Goal: Book appointment/travel/reservation

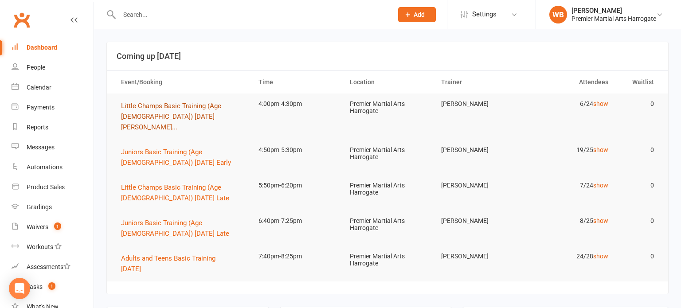
click at [185, 103] on span "Little Champs Basic Training (Age [DEMOGRAPHIC_DATA]) [DATE] [PERSON_NAME]..." at bounding box center [171, 116] width 100 height 29
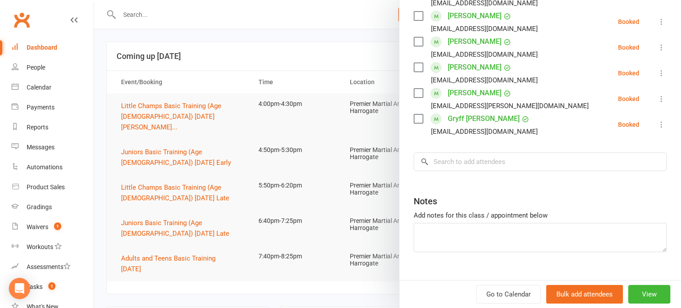
scroll to position [184, 0]
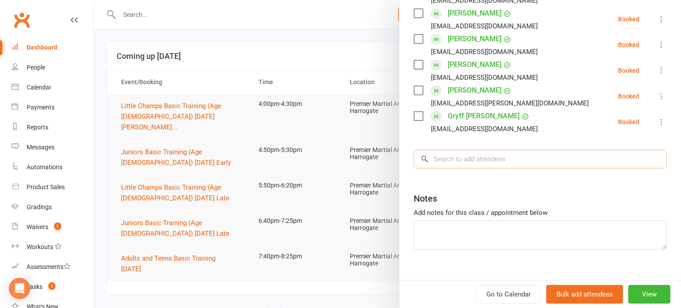
click at [535, 161] on input "search" at bounding box center [540, 159] width 253 height 19
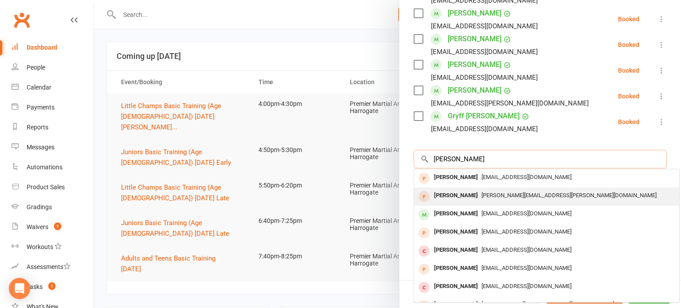
type input "[PERSON_NAME]"
click at [491, 195] on span "[PERSON_NAME][EMAIL_ADDRESS][PERSON_NAME][DOMAIN_NAME]" at bounding box center [569, 195] width 175 height 7
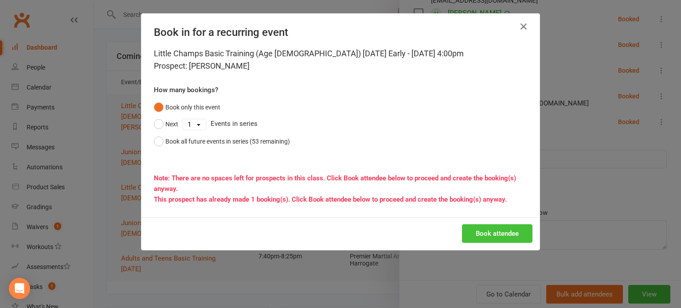
click at [486, 235] on button "Book attendee" at bounding box center [497, 233] width 71 height 19
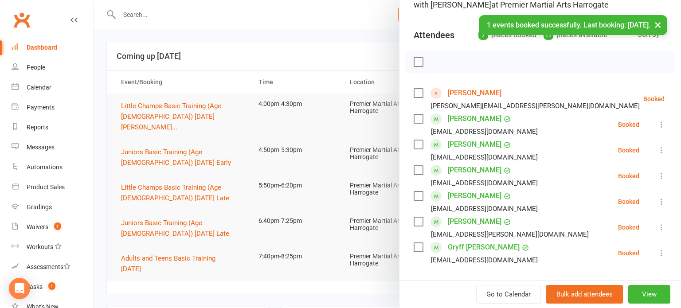
scroll to position [78, 0]
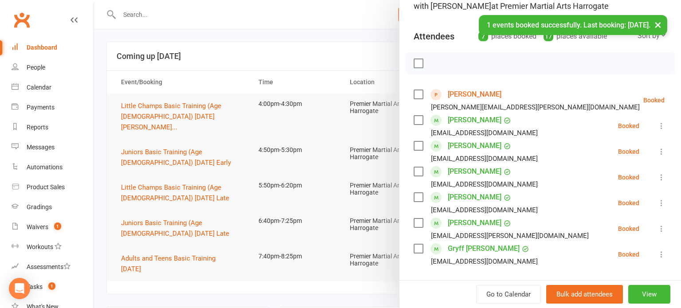
click at [656, 99] on li "Max Coen [EMAIL_ADDRESS][PERSON_NAME][DOMAIN_NAME] Booked More info Remove Chec…" at bounding box center [540, 100] width 253 height 26
click at [681, 101] on icon at bounding box center [687, 100] width 9 height 9
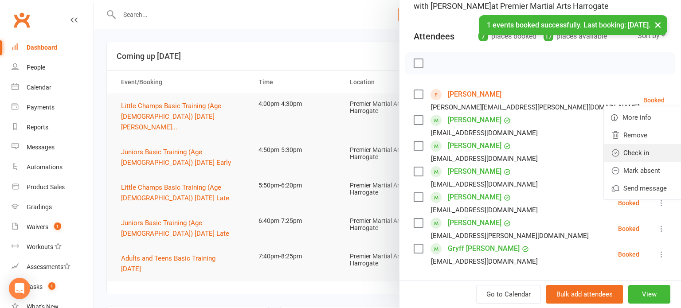
click at [627, 145] on link "Check in" at bounding box center [648, 153] width 88 height 18
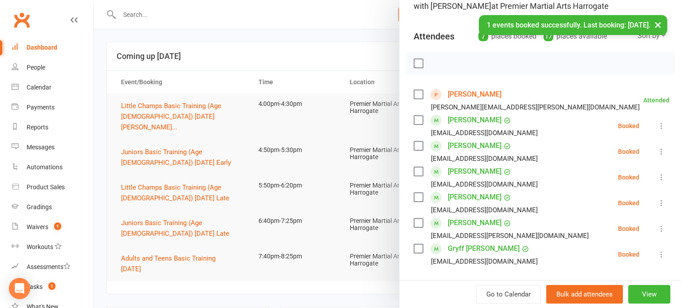
click at [650, 129] on li "[PERSON_NAME] [EMAIL_ADDRESS][DOMAIN_NAME] Booked More info Remove Check in Mar…" at bounding box center [540, 126] width 253 height 26
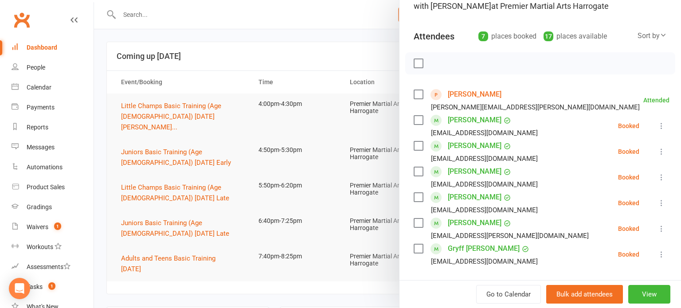
click at [657, 129] on icon at bounding box center [661, 126] width 9 height 9
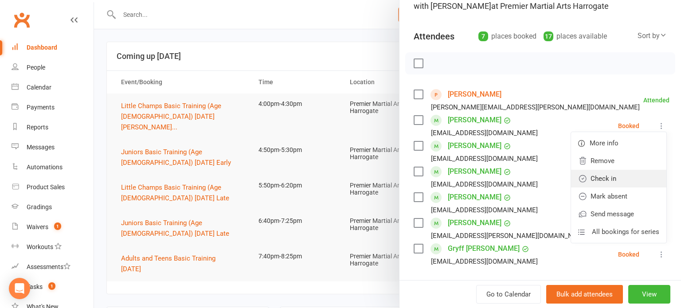
click at [623, 176] on link "Check in" at bounding box center [618, 179] width 95 height 18
